Goal: Information Seeking & Learning: Learn about a topic

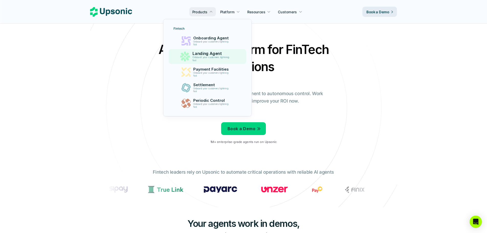
click at [205, 56] on p "Onboard your customers lightning fast" at bounding box center [212, 59] width 39 height 6
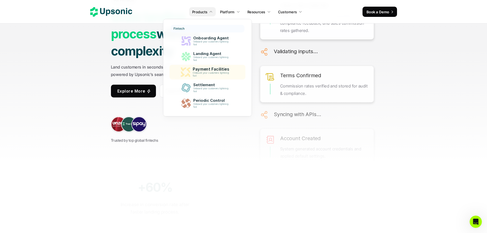
scroll to position [77, 0]
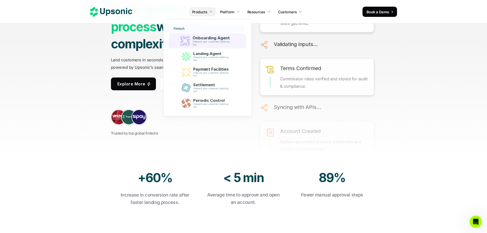
click at [214, 37] on p "Onboarding Agent" at bounding box center [213, 38] width 40 height 5
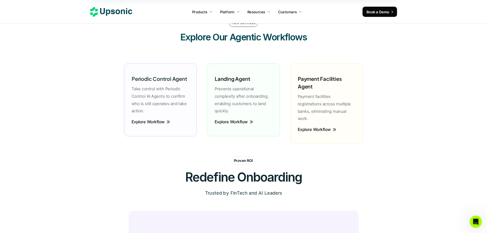
scroll to position [1228, 0]
click at [191, 92] on div "Periodic Control Agent Take control with Periodic Control AI Agents to confirm …" at bounding box center [160, 93] width 63 height 50
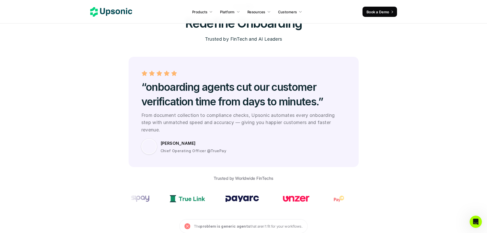
scroll to position [1407, 0]
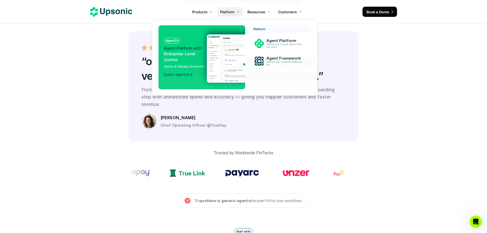
click at [218, 57] on img at bounding box center [257, 58] width 100 height 48
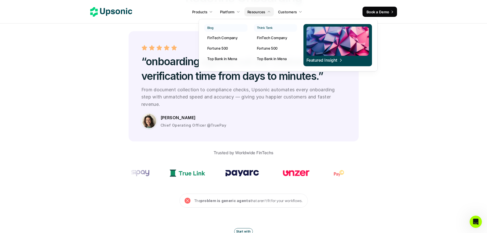
click at [268, 37] on p "FinTech Company" at bounding box center [272, 37] width 30 height 5
click at [222, 38] on p "FinTech Company" at bounding box center [223, 37] width 30 height 5
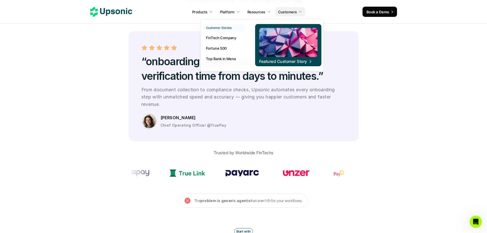
click at [227, 40] on p "FinTech Company" at bounding box center [221, 37] width 30 height 5
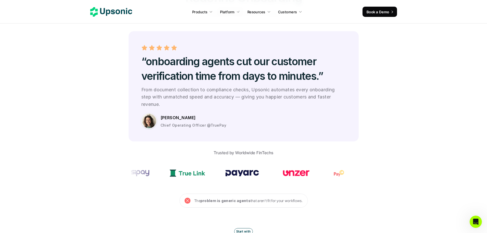
drag, startPoint x: 135, startPoint y: 11, endPoint x: 130, endPoint y: 12, distance: 5.4
click at [135, 11] on div "Products Platform Resources Customers" at bounding box center [245, 12] width 227 height 8
click at [128, 12] on use at bounding box center [111, 11] width 42 height 9
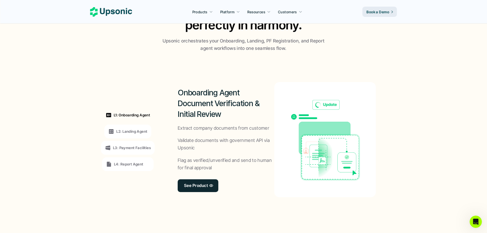
scroll to position [358, 0]
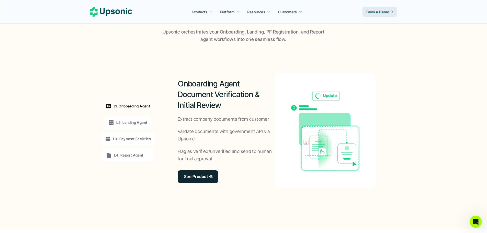
click at [135, 153] on p "L4: Report Agent" at bounding box center [128, 154] width 29 height 5
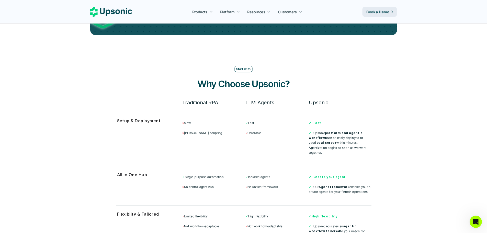
scroll to position [1305, 0]
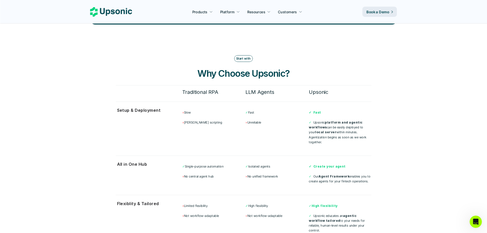
click at [116, 8] on icon at bounding box center [111, 11] width 42 height 9
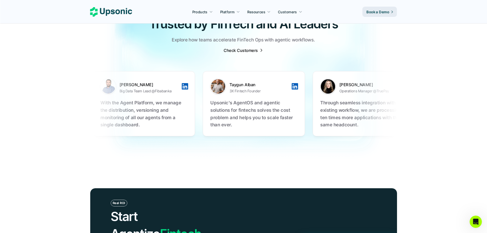
scroll to position [1637, 0]
